Goal: Task Accomplishment & Management: Use online tool/utility

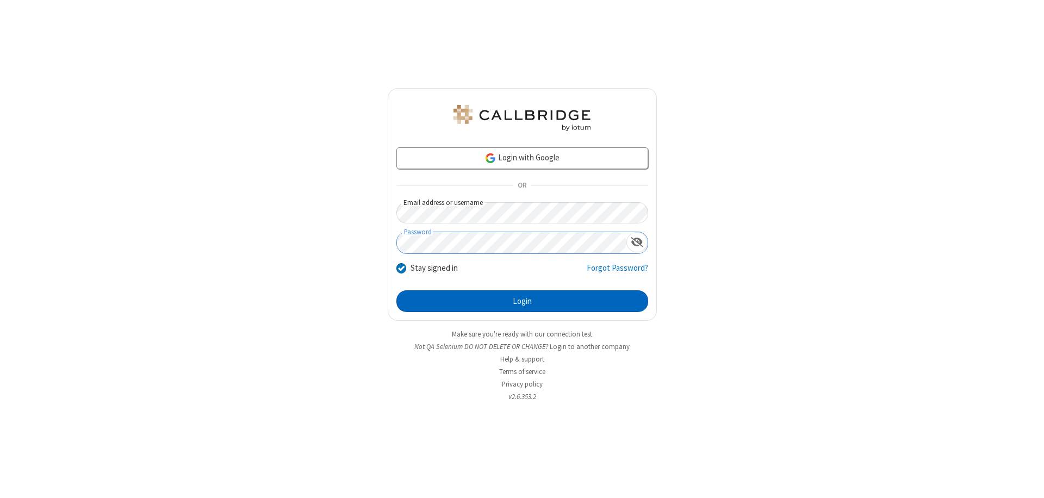
click at [522, 301] on button "Login" at bounding box center [522, 301] width 252 height 22
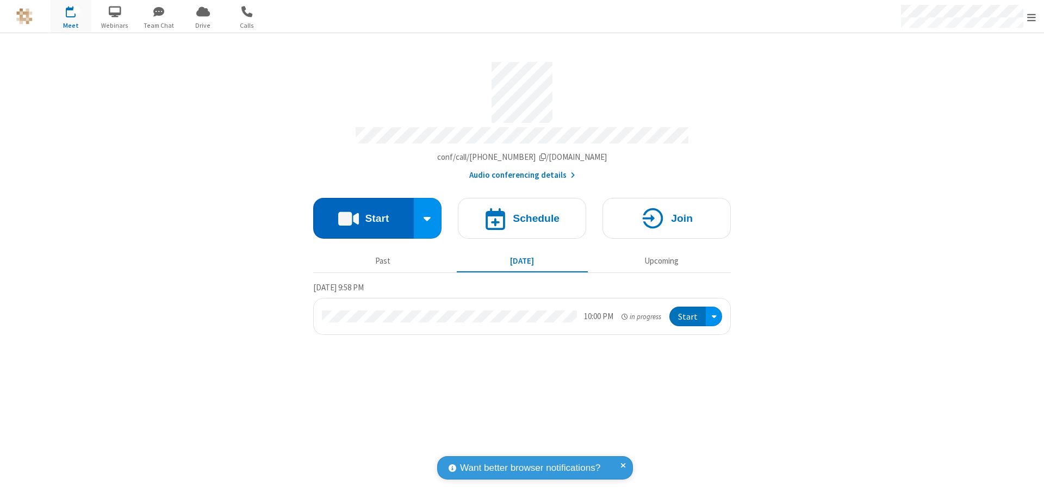
click at [363, 213] on button "Start" at bounding box center [363, 218] width 101 height 41
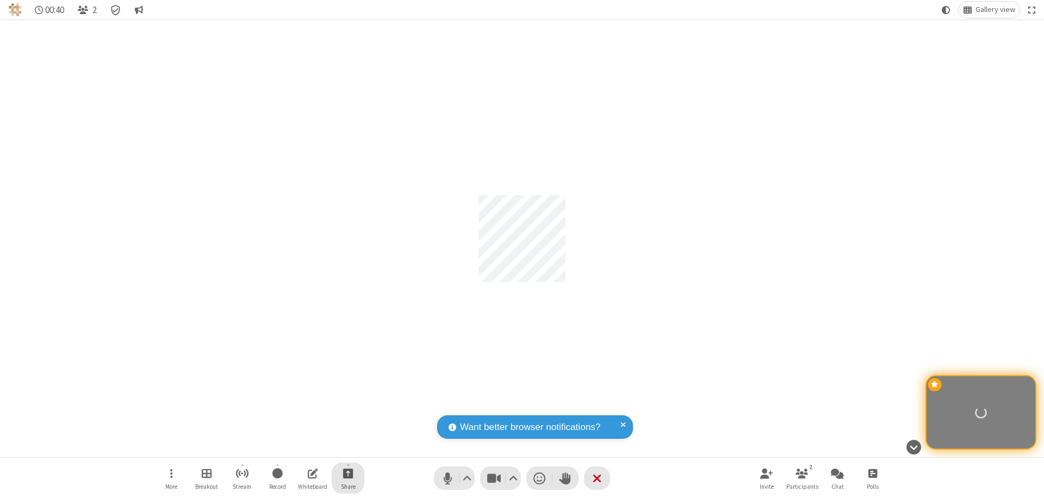
click at [348, 473] on span "Start sharing" at bounding box center [348, 473] width 10 height 14
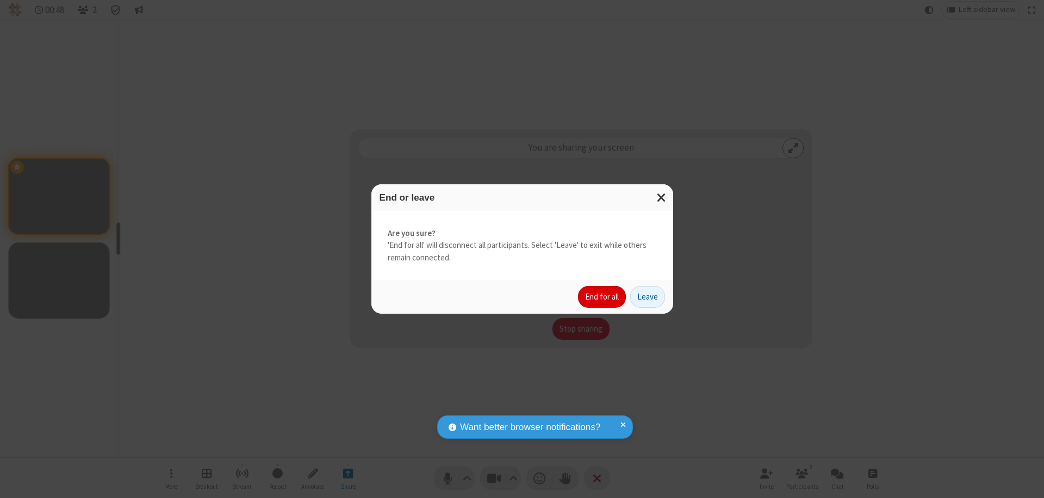
click at [602, 297] on button "End for all" at bounding box center [602, 297] width 48 height 22
